Goal: Find specific page/section: Find specific page/section

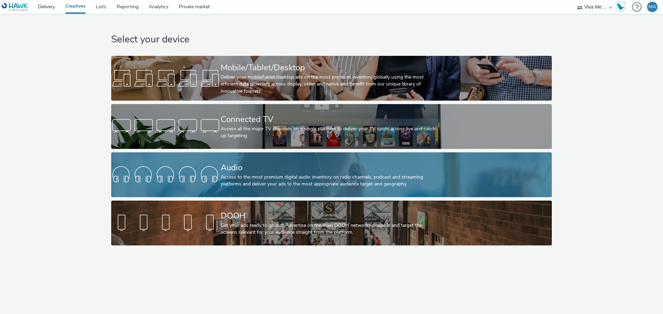
click at [275, 168] on div "Audio" at bounding box center [330, 168] width 219 height 12
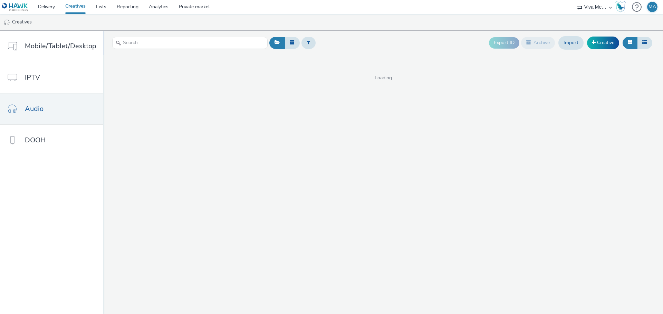
click at [74, 7] on link "Creatives" at bounding box center [75, 7] width 31 height 14
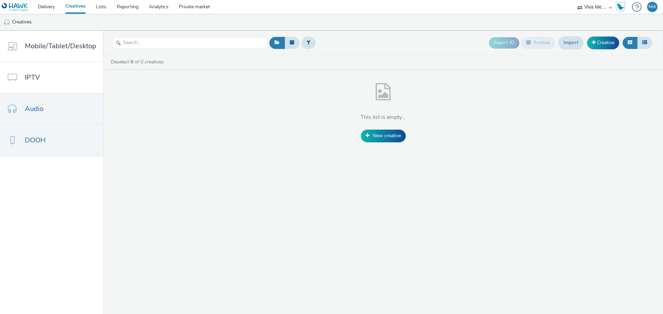
click at [39, 147] on link "DOOH" at bounding box center [51, 140] width 103 height 31
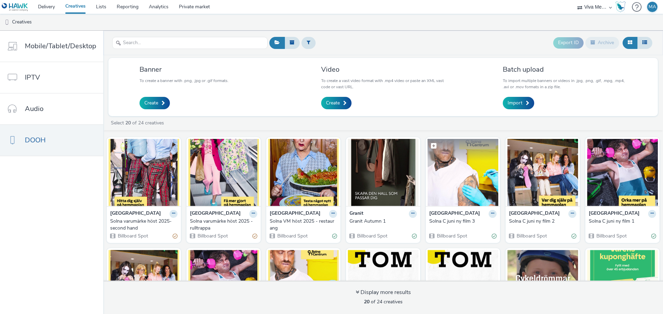
click at [459, 186] on img at bounding box center [462, 172] width 71 height 67
